Goal: Transaction & Acquisition: Purchase product/service

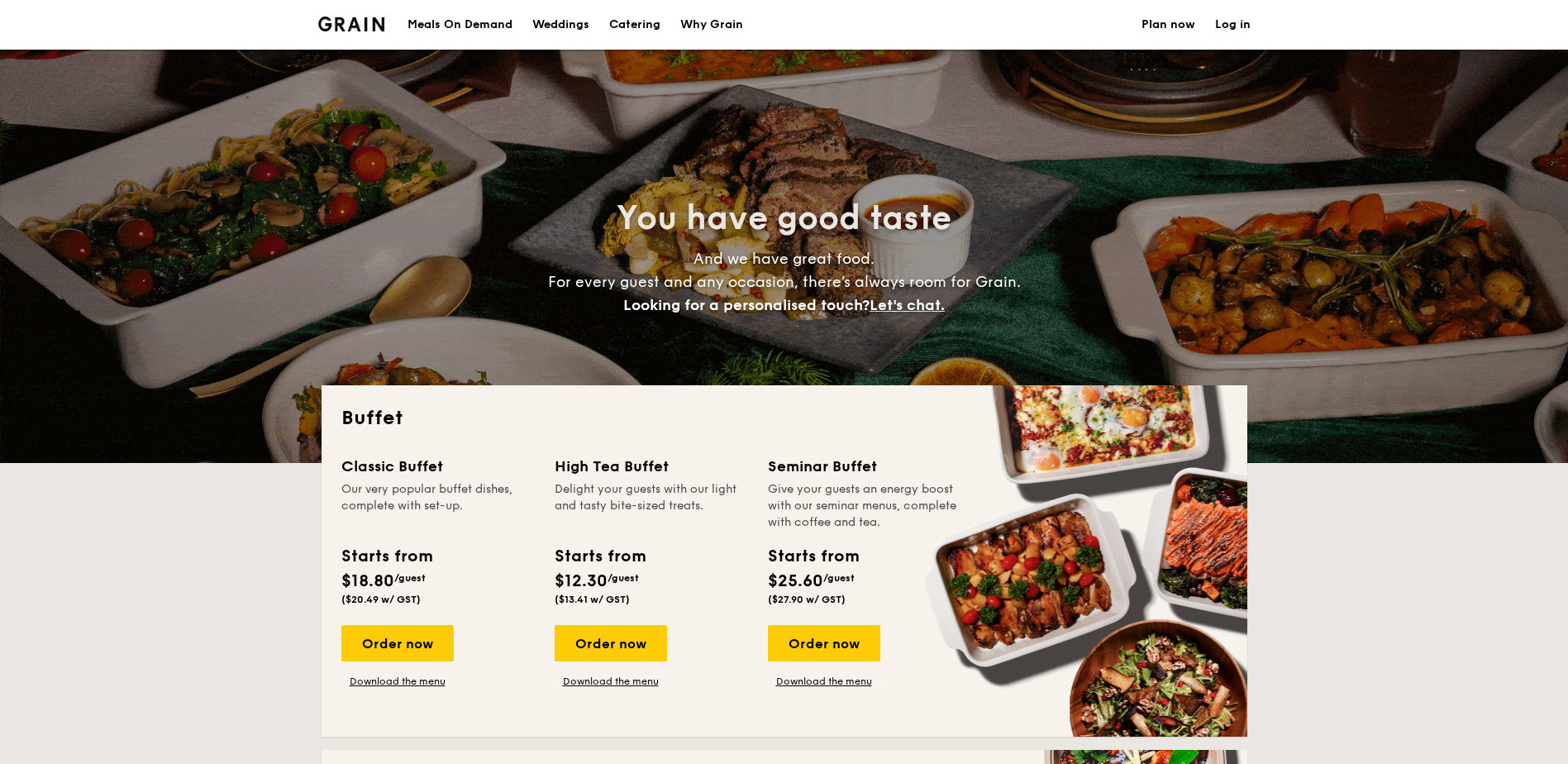
select select
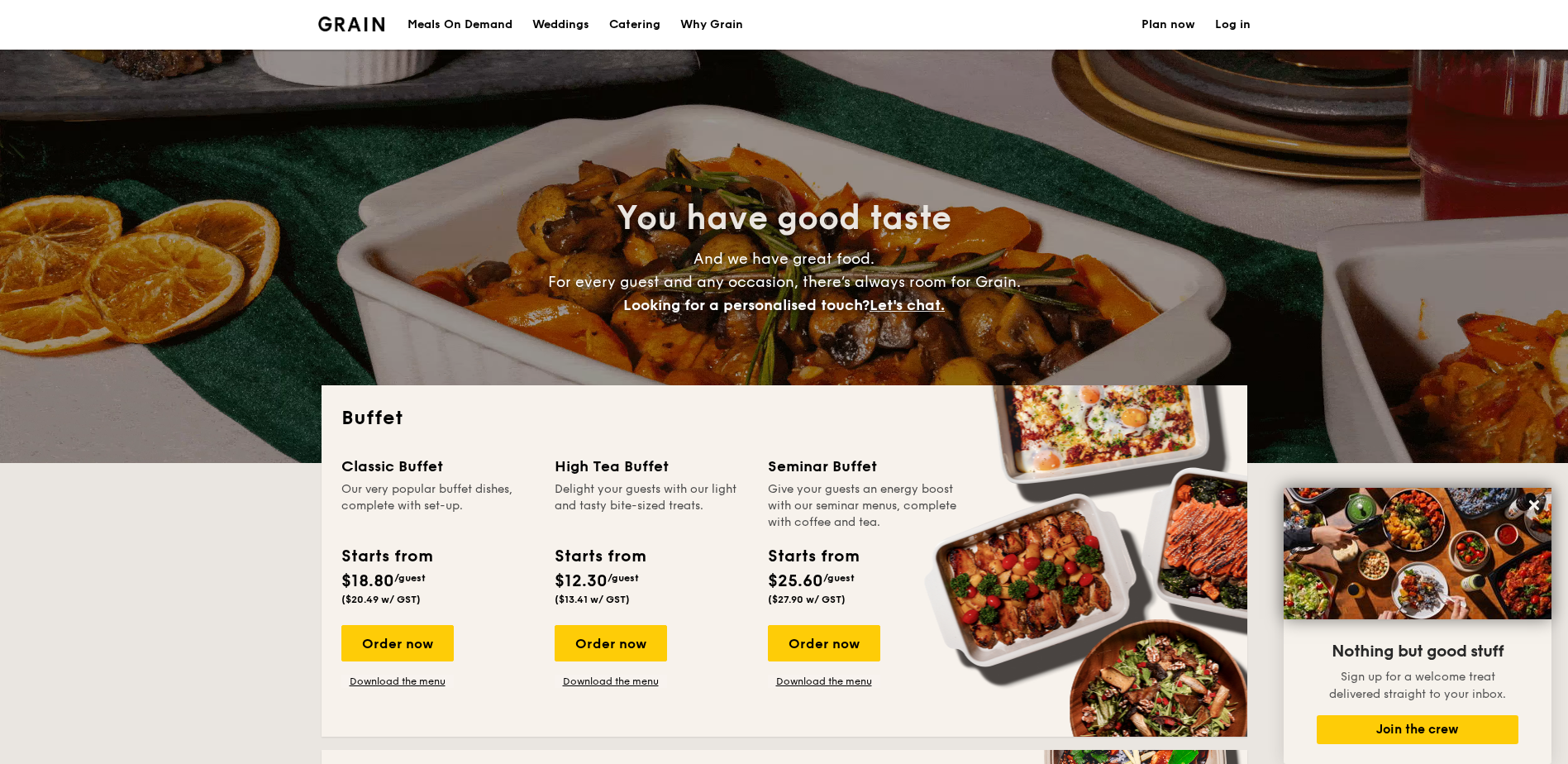
drag, startPoint x: 1336, startPoint y: 484, endPoint x: 1242, endPoint y: 281, distance: 223.7
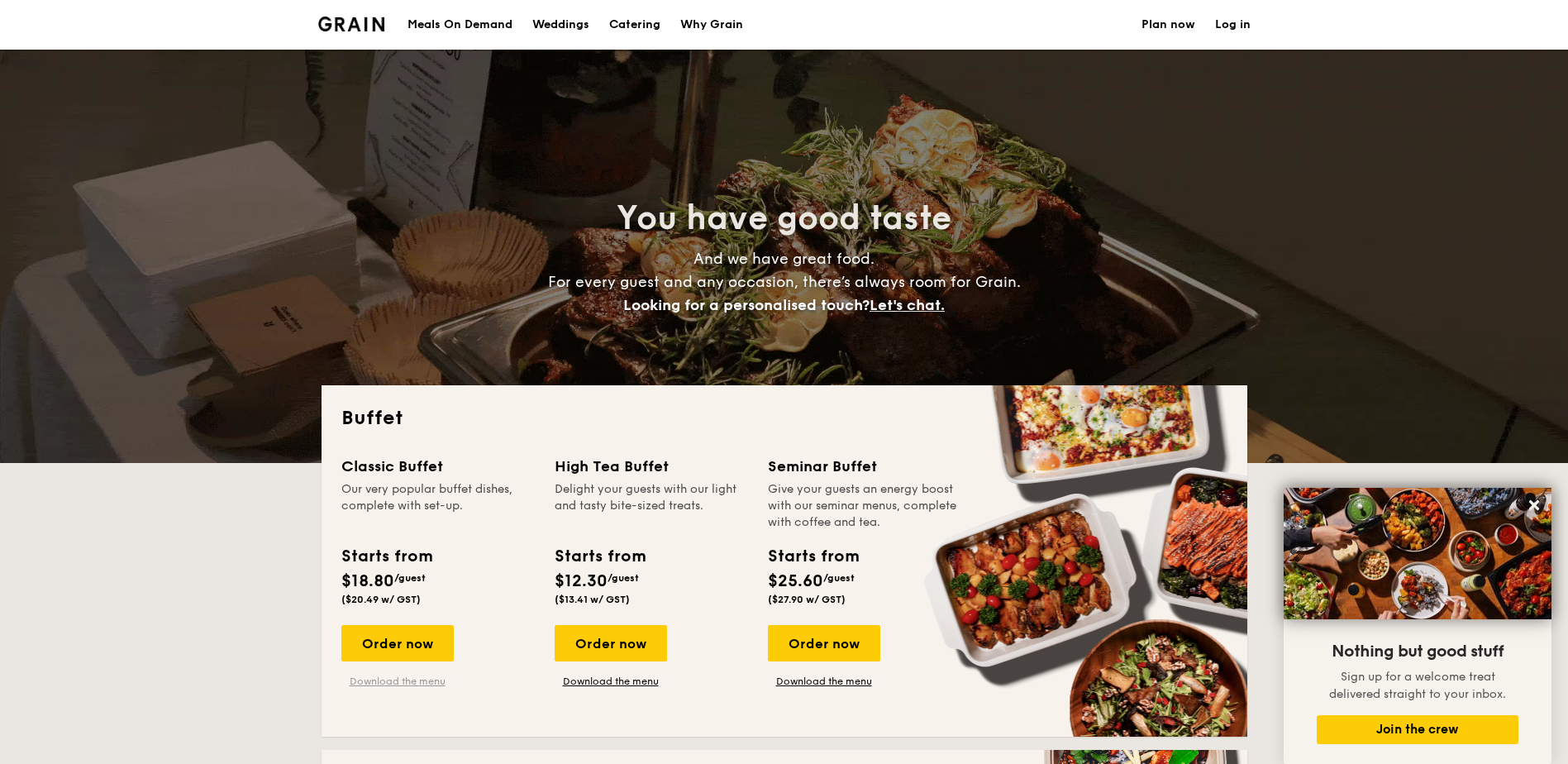
click at [410, 682] on link "Download the menu" at bounding box center [398, 681] width 113 height 13
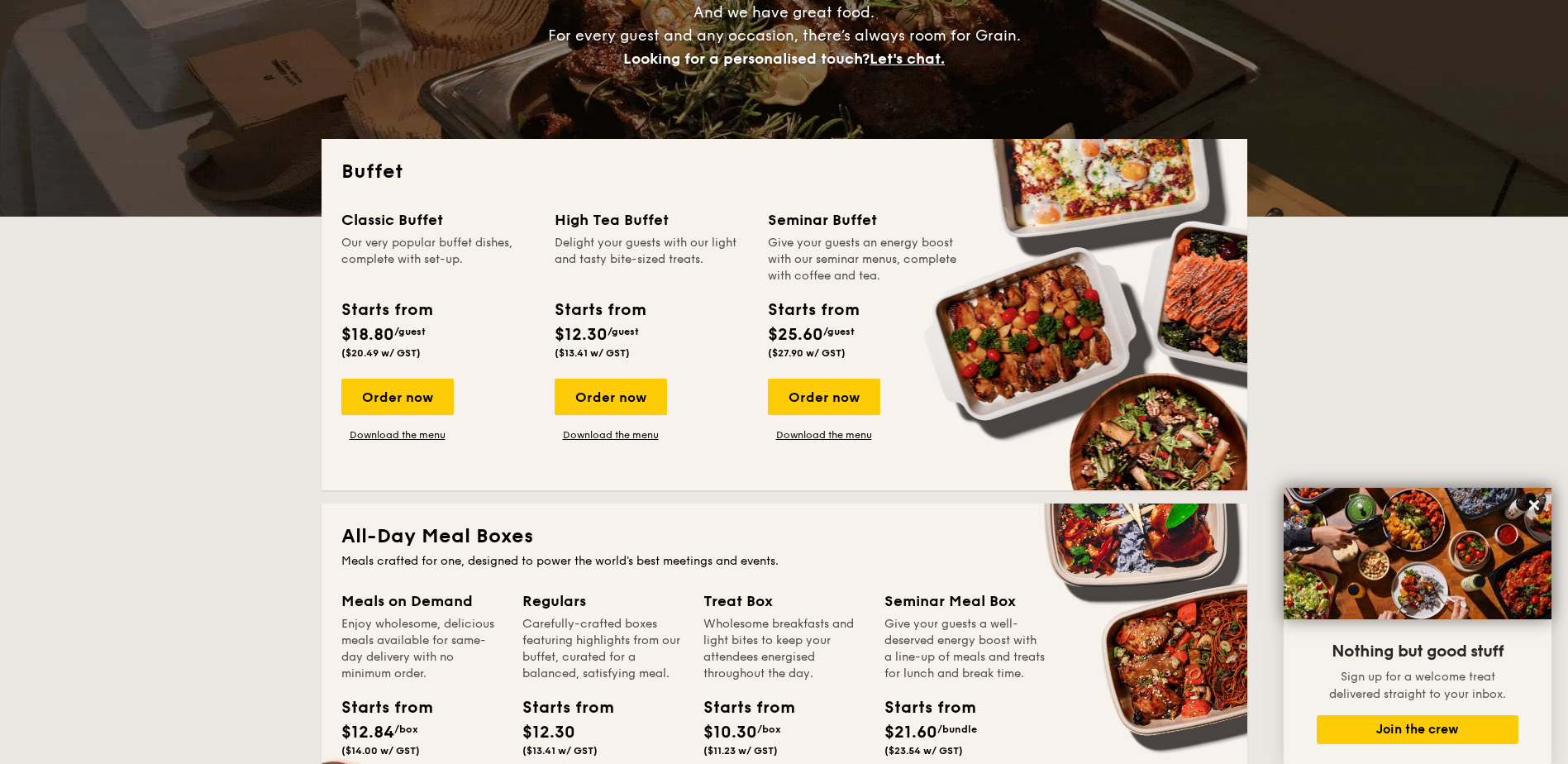
scroll to position [248, 0]
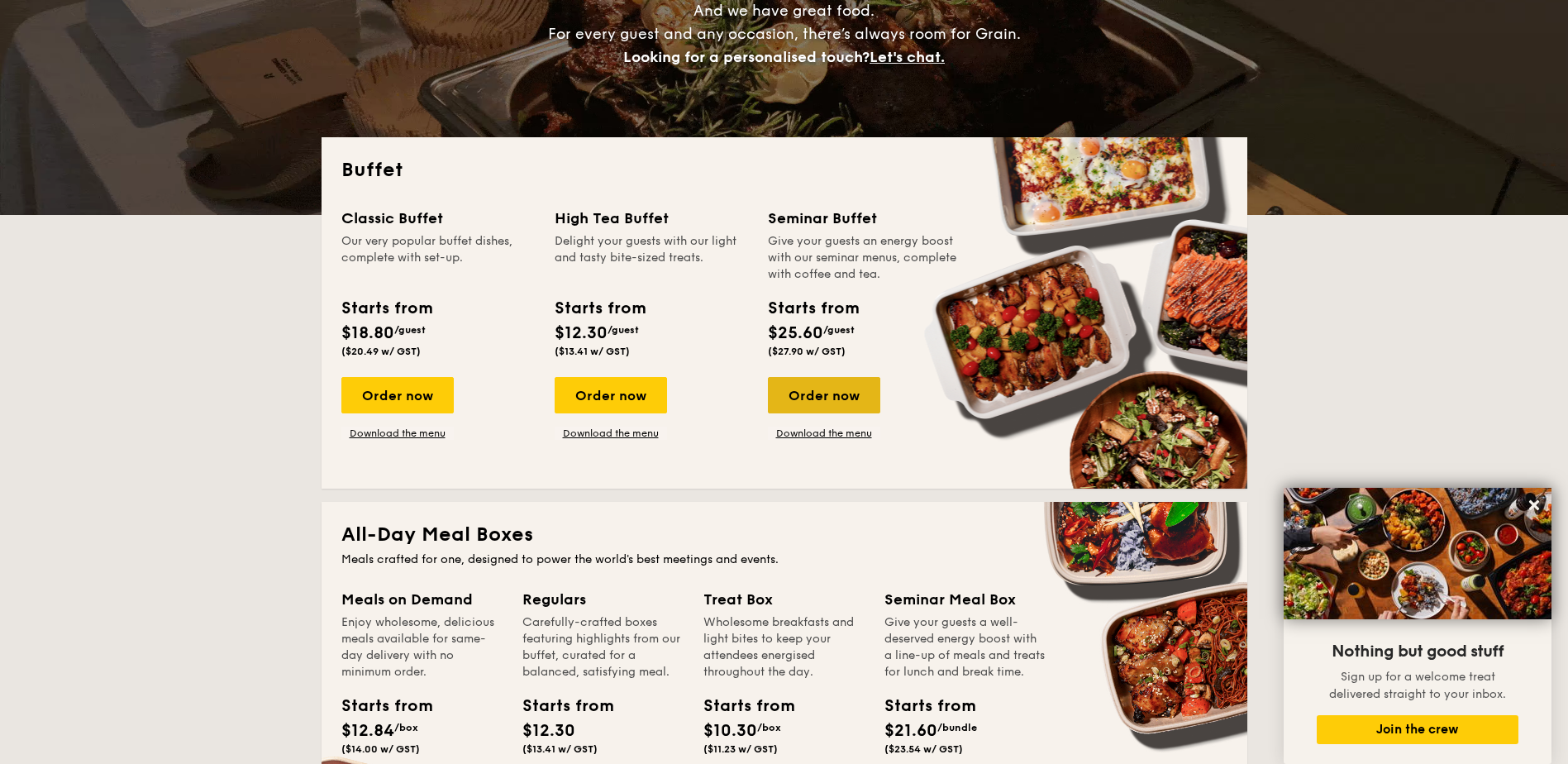
click at [826, 400] on div "Order now" at bounding box center [825, 395] width 113 height 36
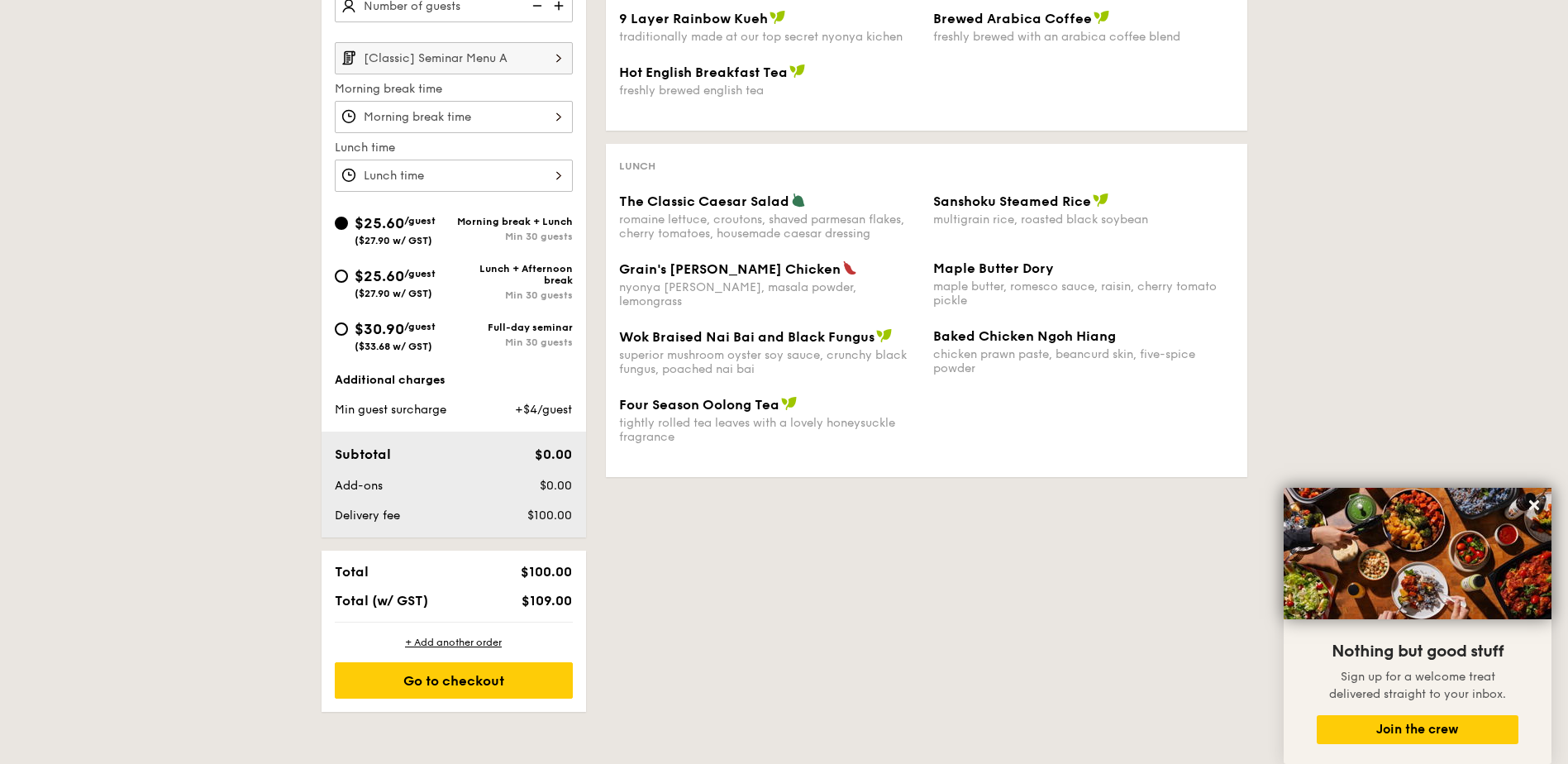
scroll to position [413, 0]
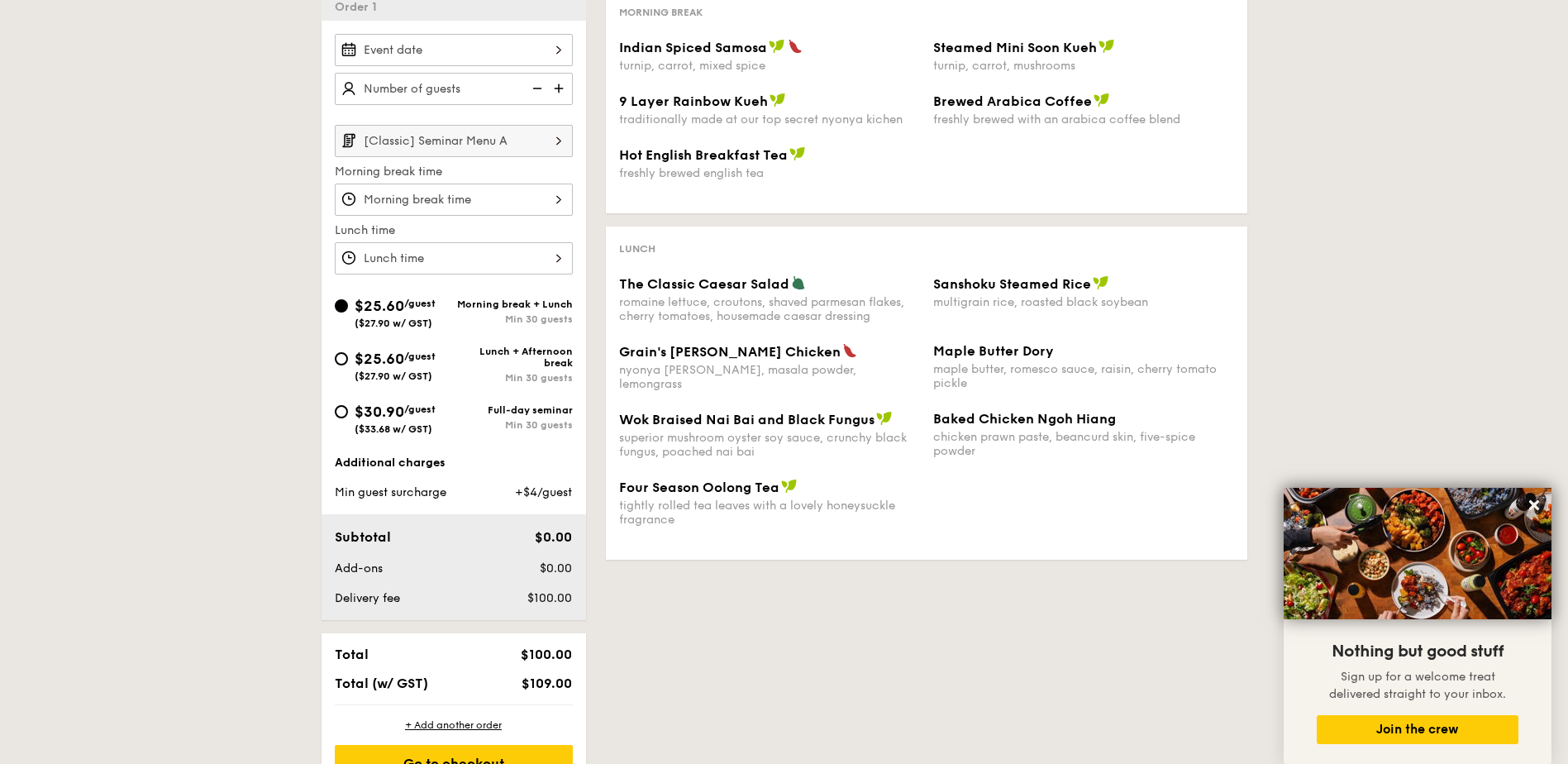
scroll to position [248, 0]
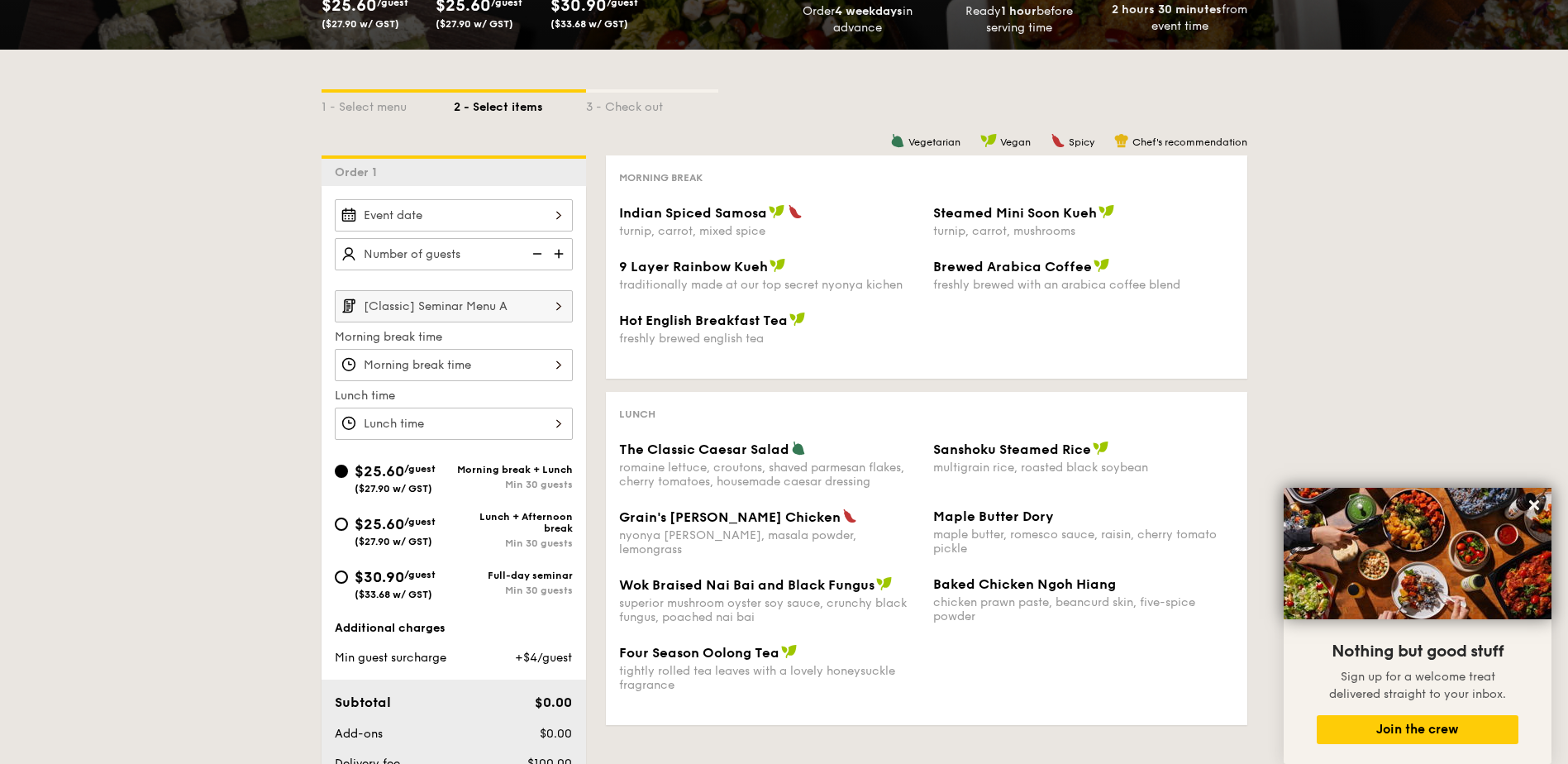
select select
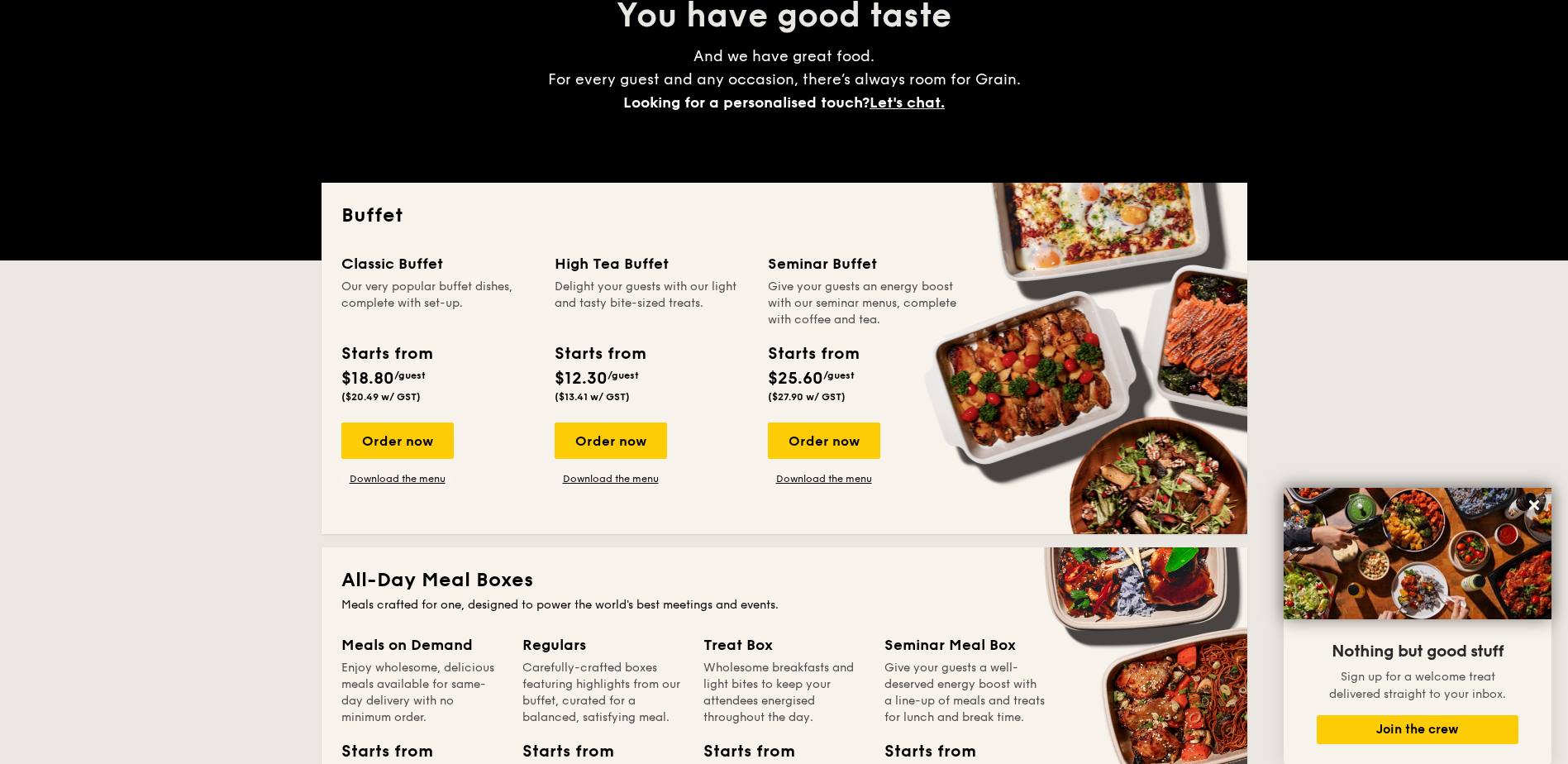
scroll to position [165, 0]
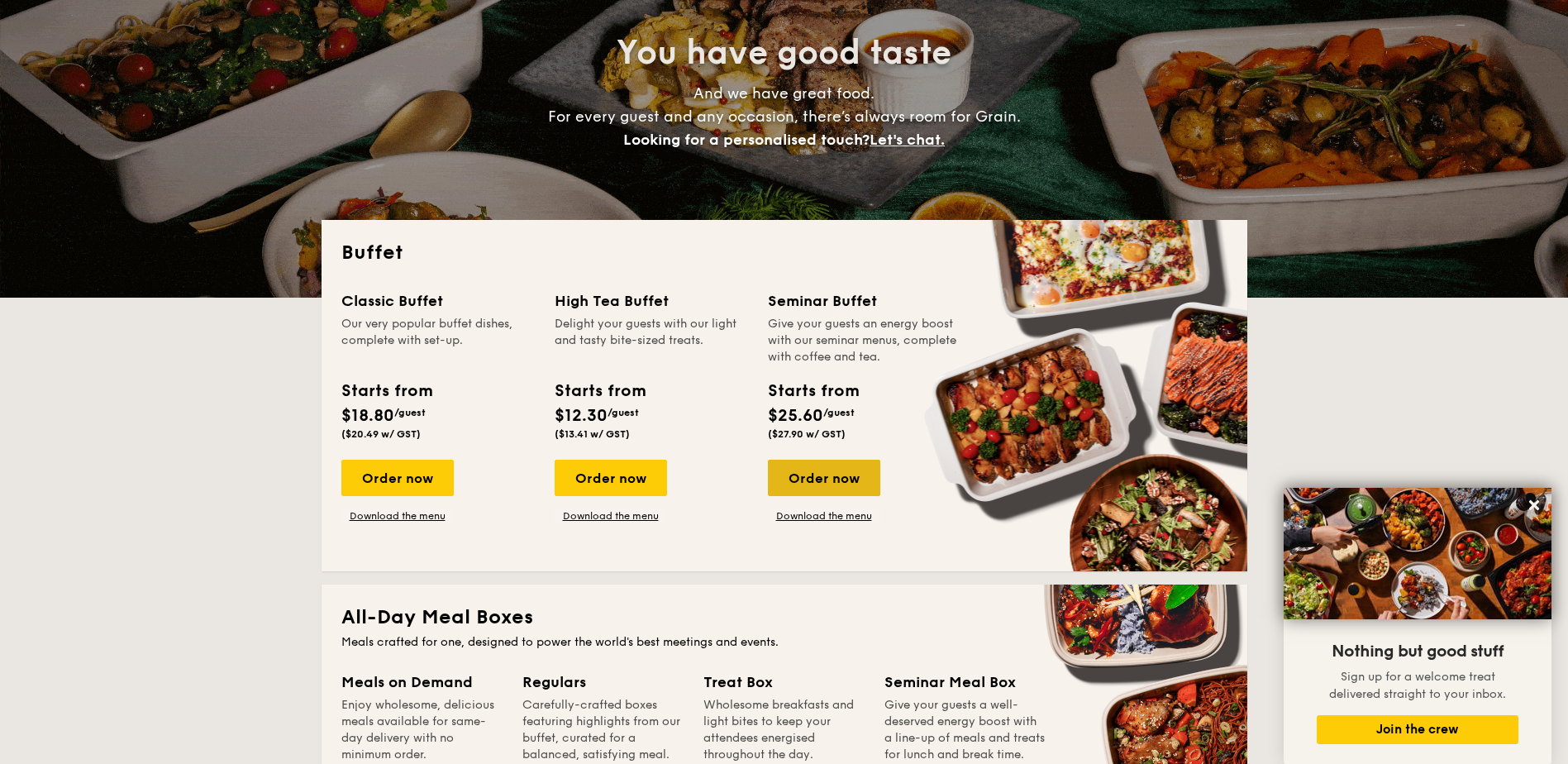
click at [836, 482] on div "Order now" at bounding box center [825, 477] width 113 height 36
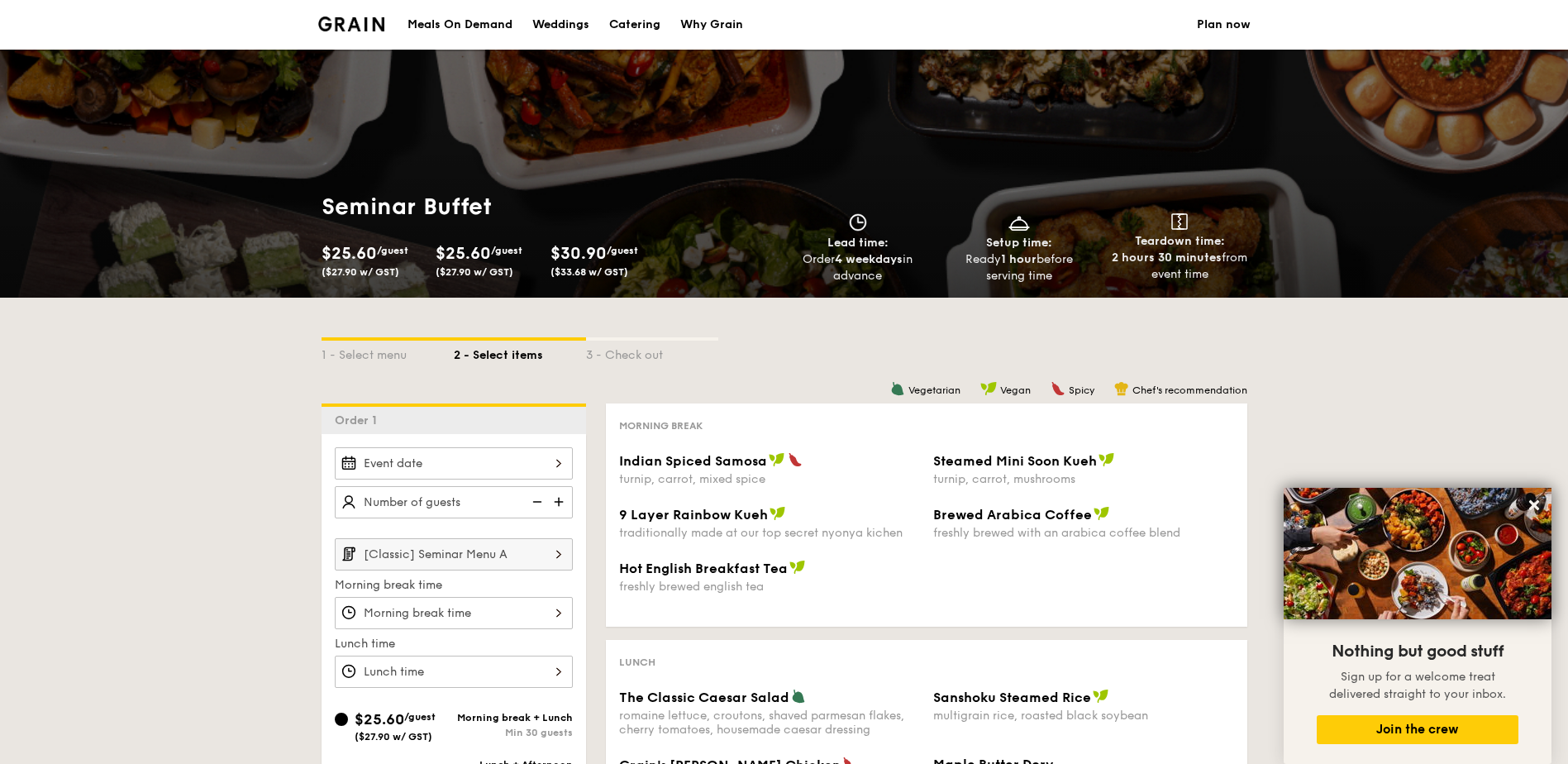
select select
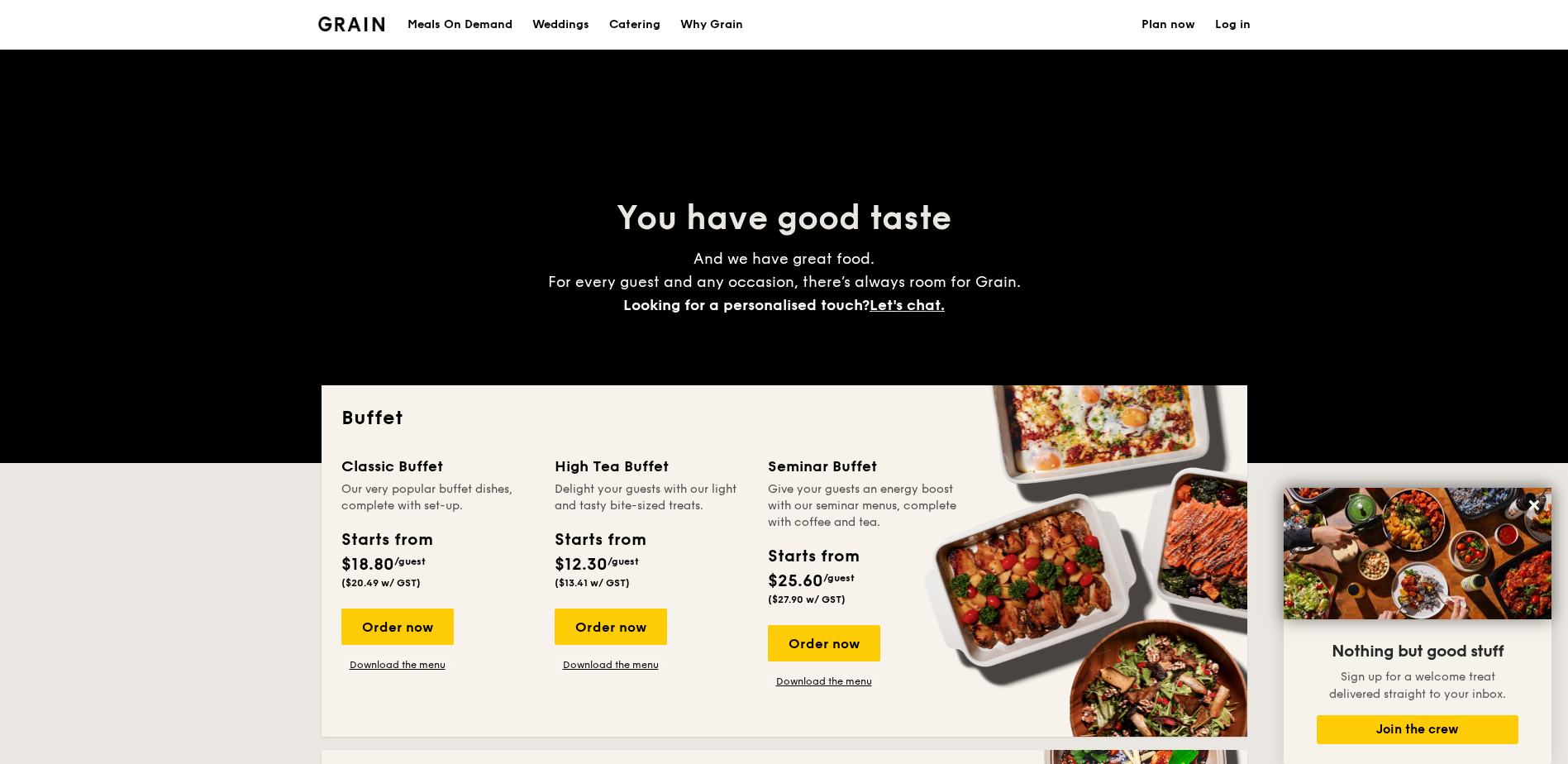
scroll to position [165, 0]
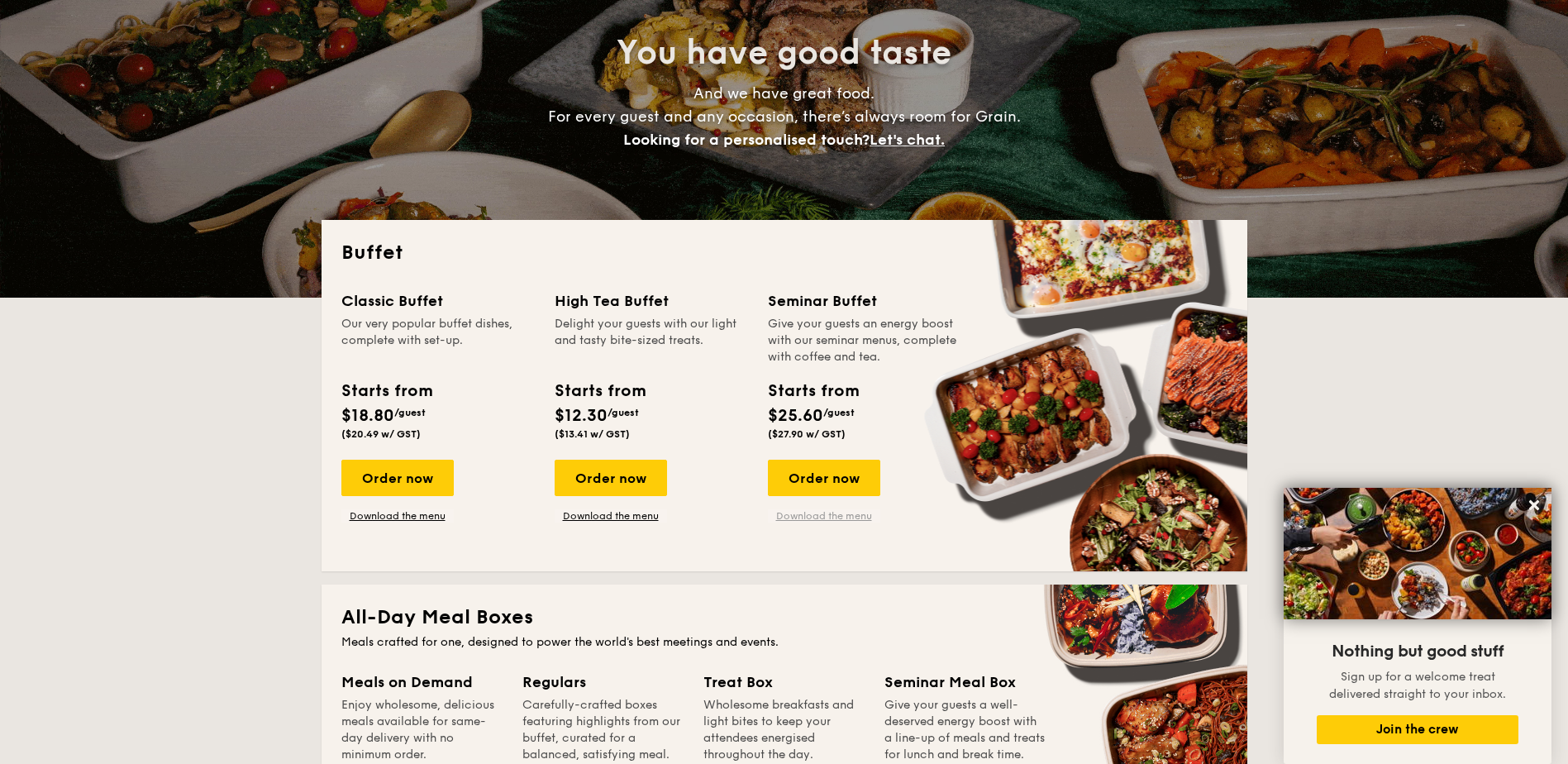
click at [849, 513] on link "Download the menu" at bounding box center [825, 516] width 113 height 13
